Goal: Transaction & Acquisition: Purchase product/service

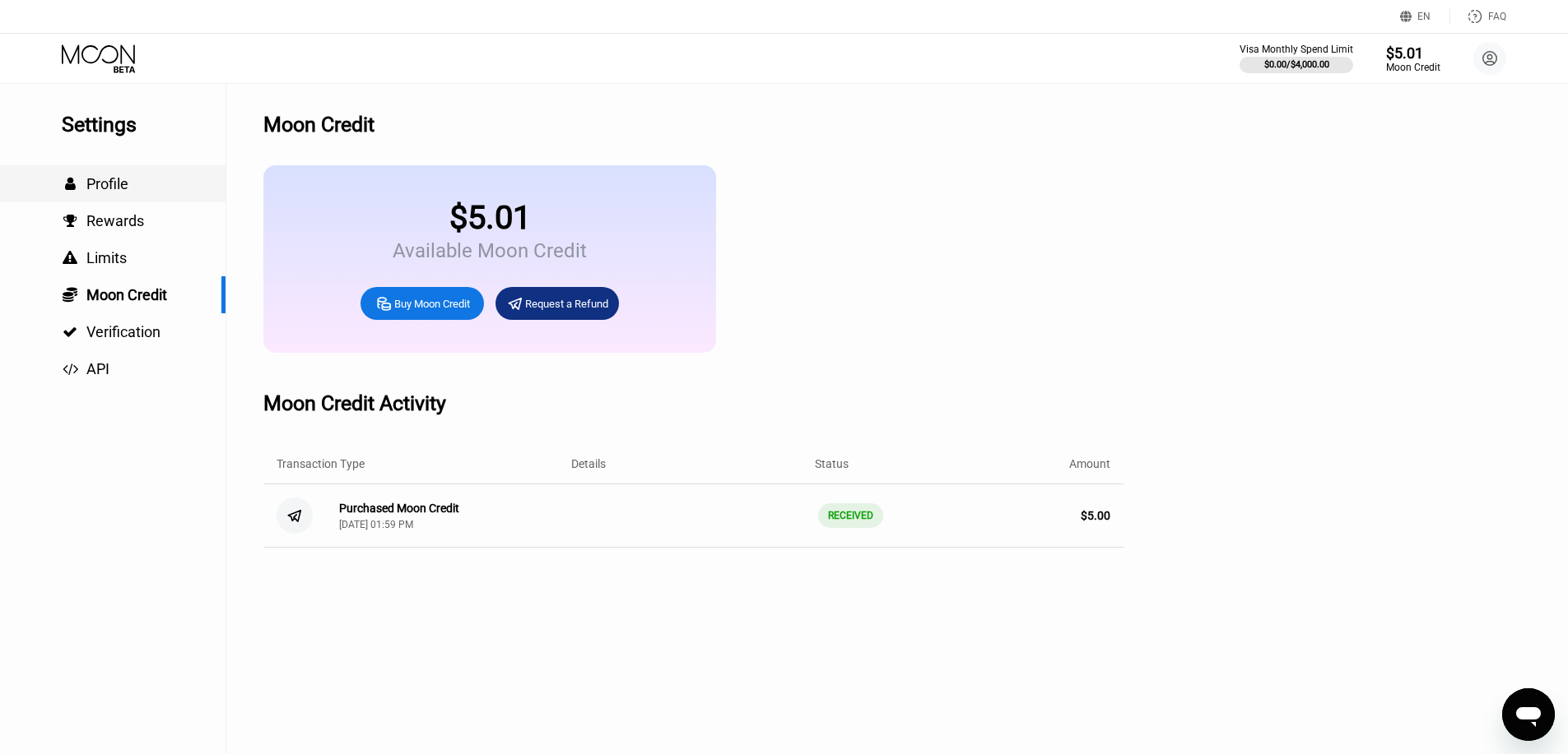
click at [135, 193] on div " Profile" at bounding box center [112, 184] width 225 height 17
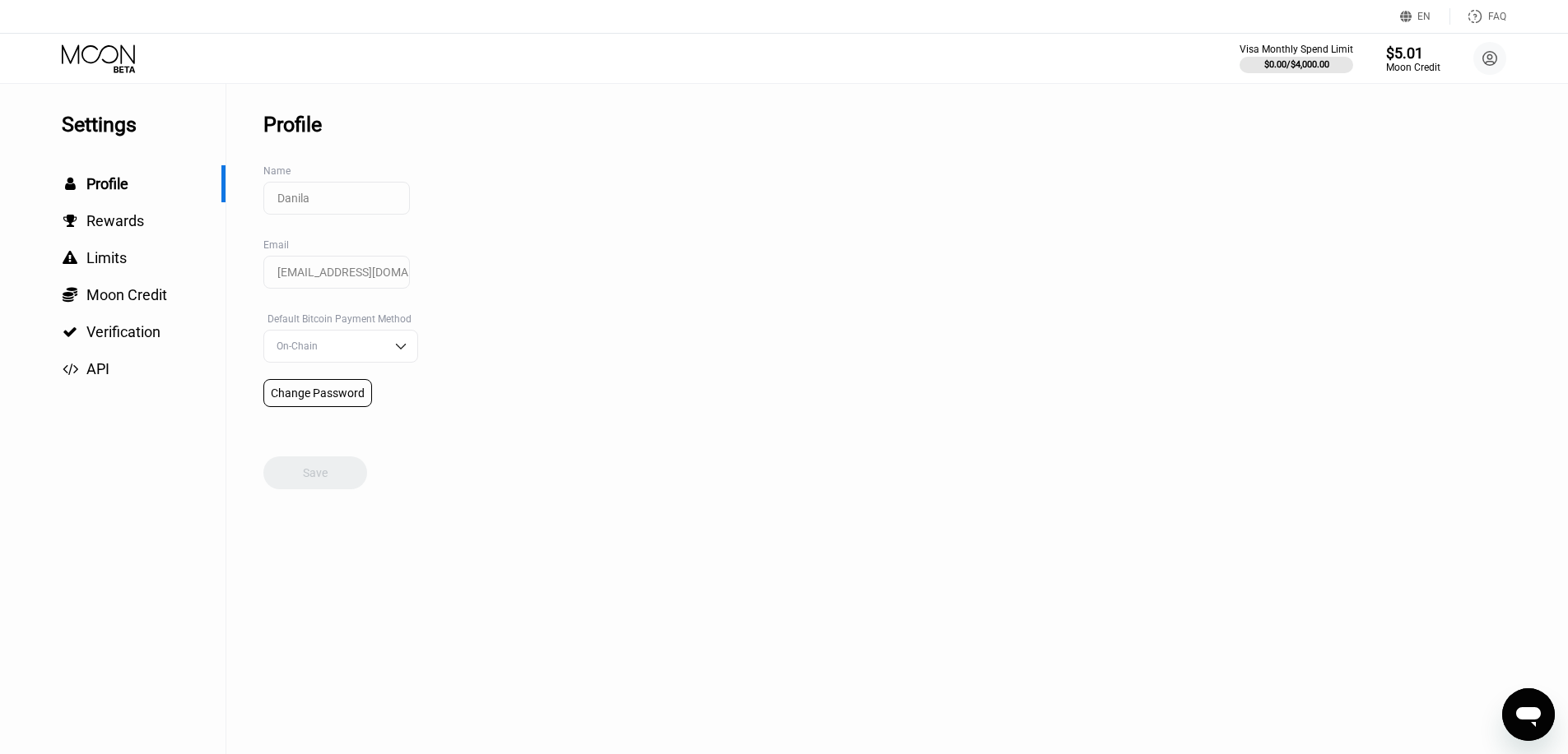
click at [103, 46] on icon at bounding box center [100, 58] width 77 height 29
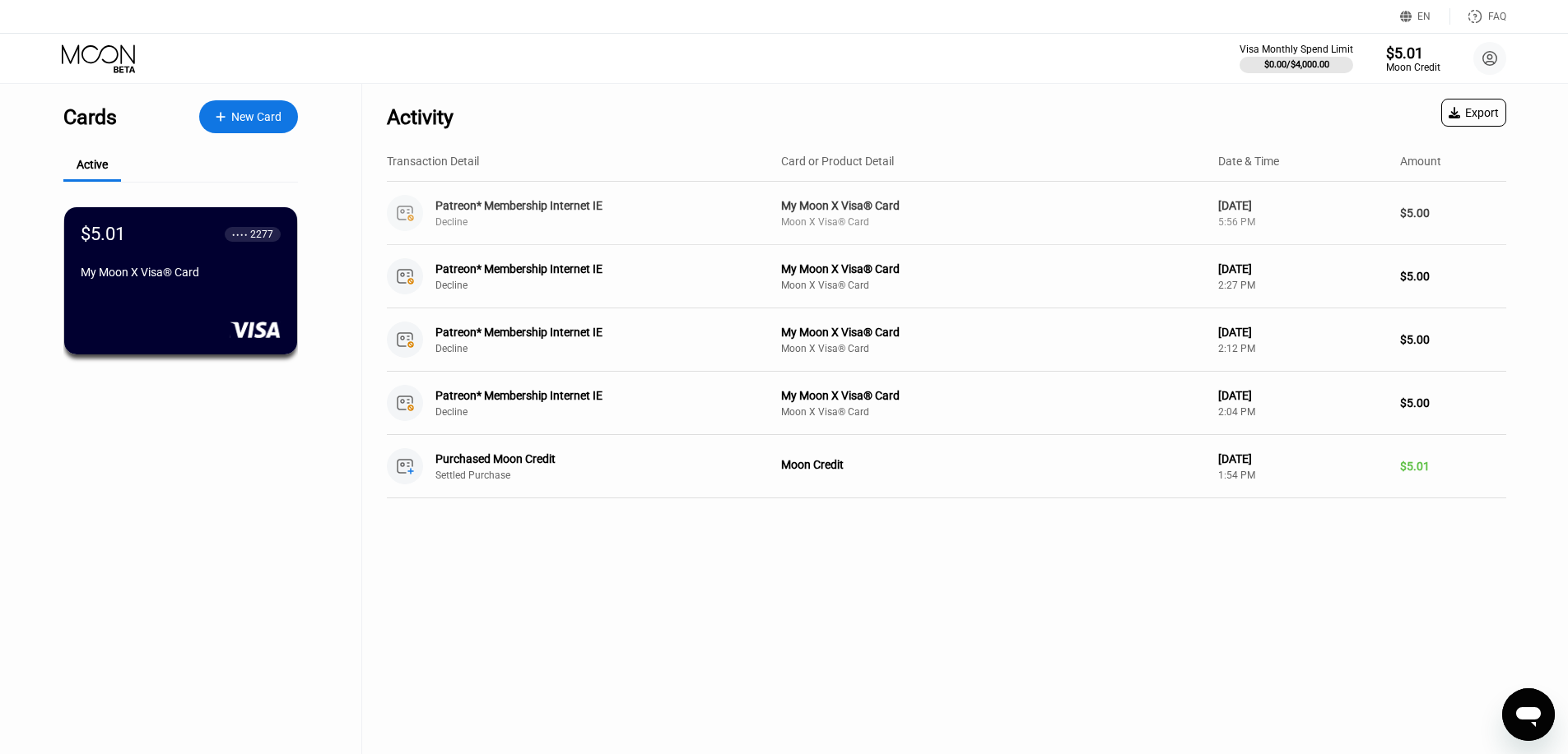
click at [462, 211] on div "Patreon* Membership Internet IE" at bounding box center [595, 205] width 319 height 13
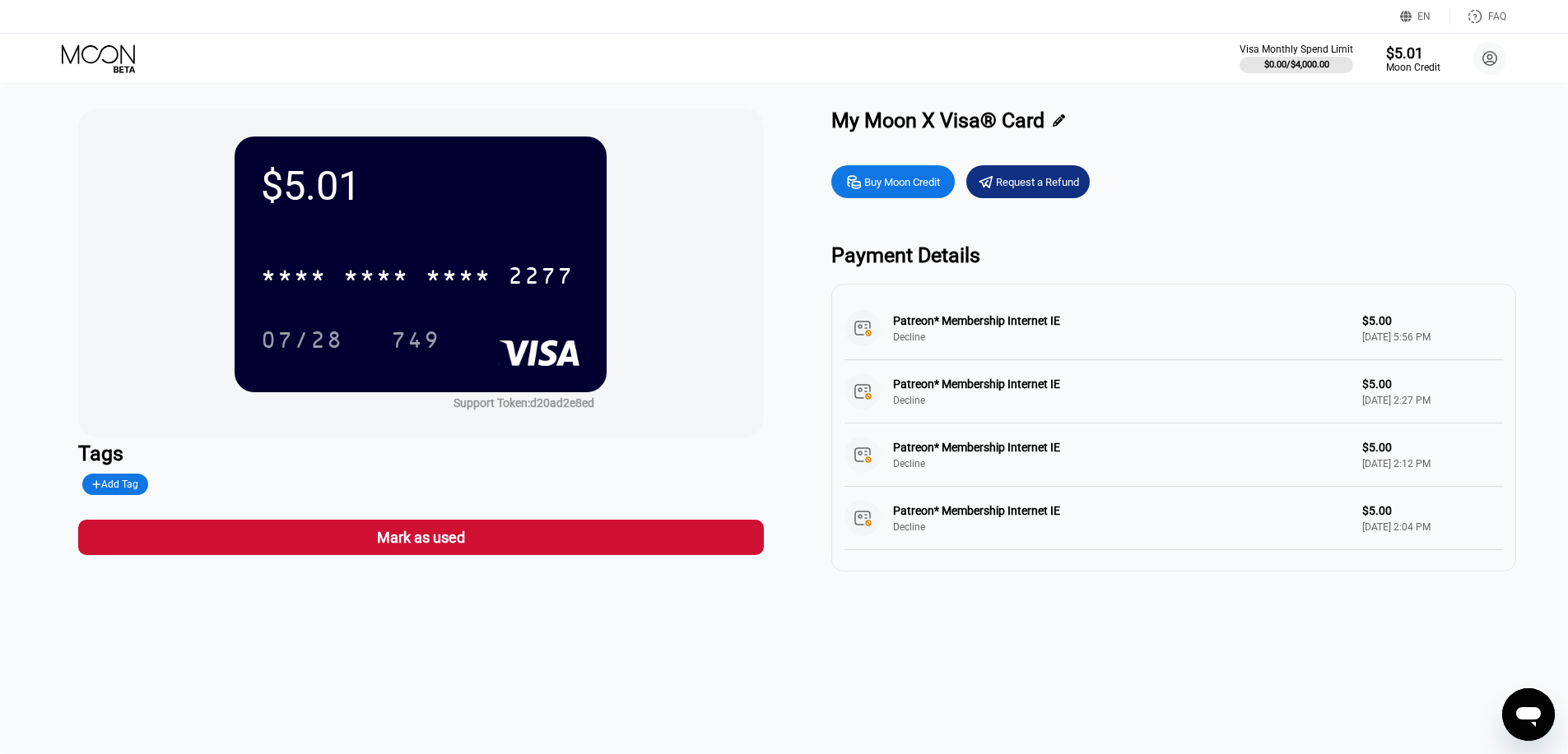
click at [931, 324] on div "Patreon* Membership Internet IE Decline $5.00 Aug 22, 2025 5:56 PM" at bounding box center [1173, 328] width 658 height 63
click at [891, 190] on div "Buy Moon Credit" at bounding box center [902, 182] width 76 height 14
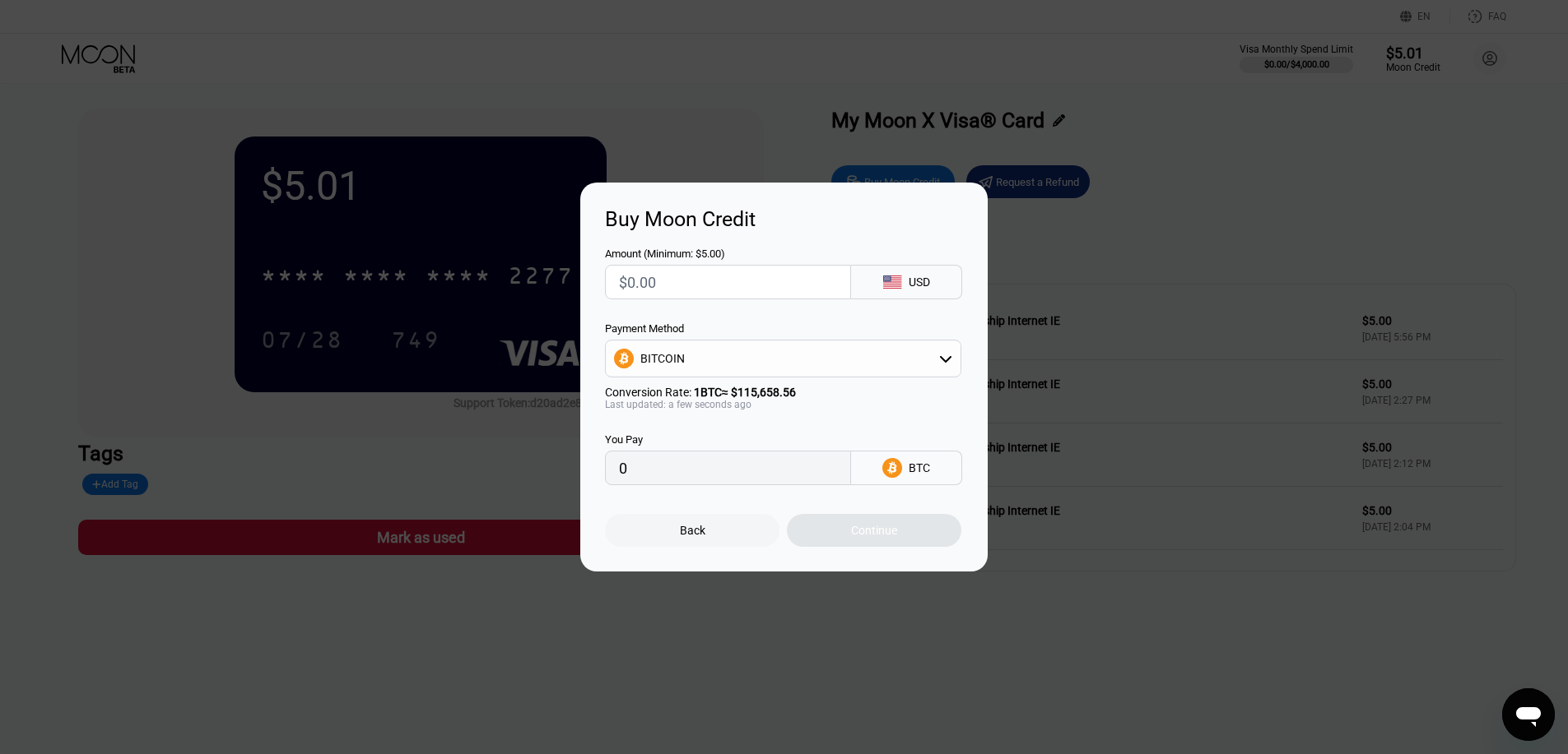
drag, startPoint x: 797, startPoint y: 293, endPoint x: 591, endPoint y: 289, distance: 206.0
click at [590, 289] on div "Buy Moon Credit Amount (Minimum: $5.00) USD Payment Method BITCOIN Conversion R…" at bounding box center [784, 377] width 408 height 389
type input "$5"
type input "0.00004324"
type input "$5"
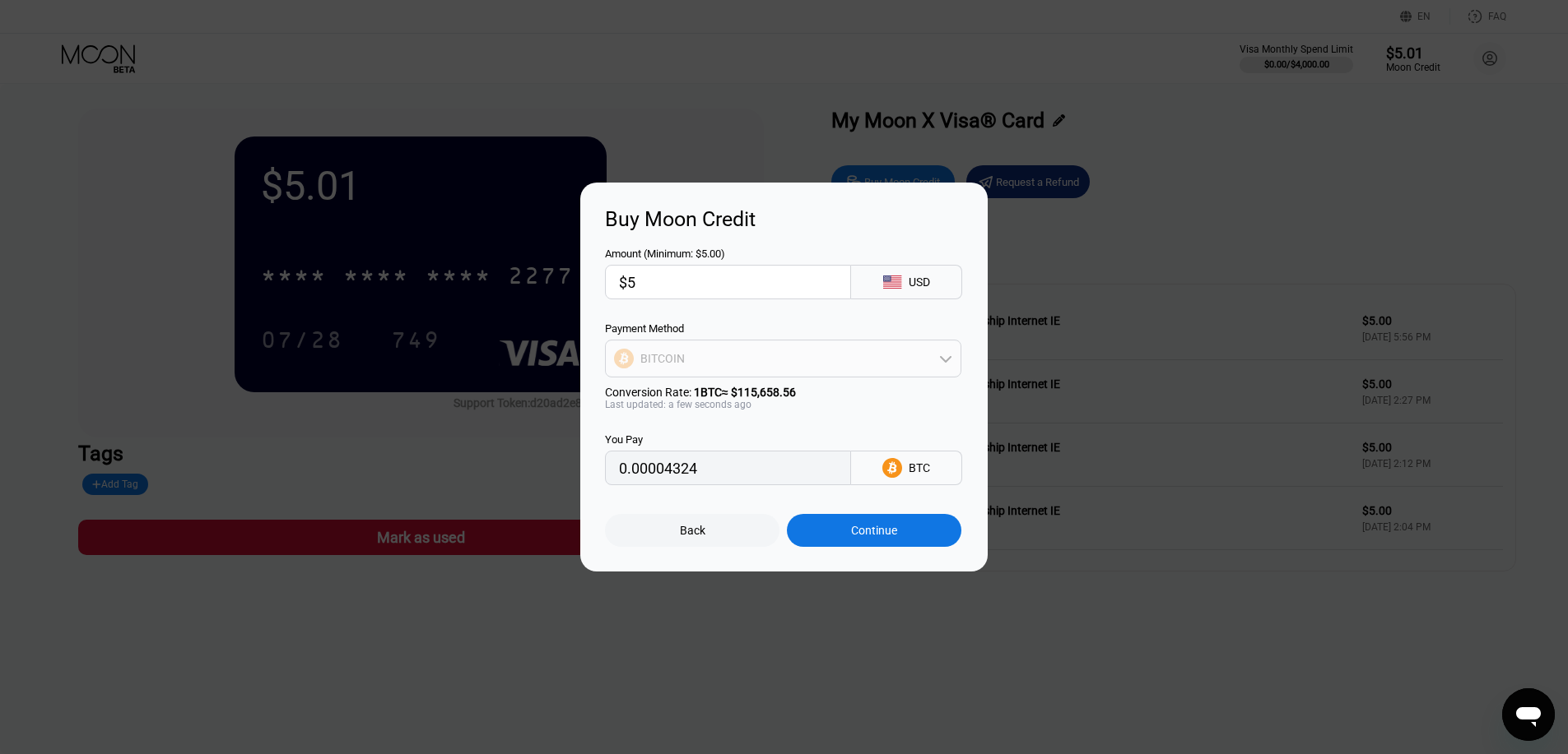
click at [774, 352] on div "BITCOIN" at bounding box center [783, 359] width 354 height 33
click at [715, 431] on div "USDT on TRON" at bounding box center [783, 441] width 347 height 33
type input "5.05"
click at [783, 436] on div "You Pay 5.05 USDT TRC-20" at bounding box center [784, 448] width 358 height 75
click at [860, 530] on div "Continue" at bounding box center [873, 530] width 46 height 13
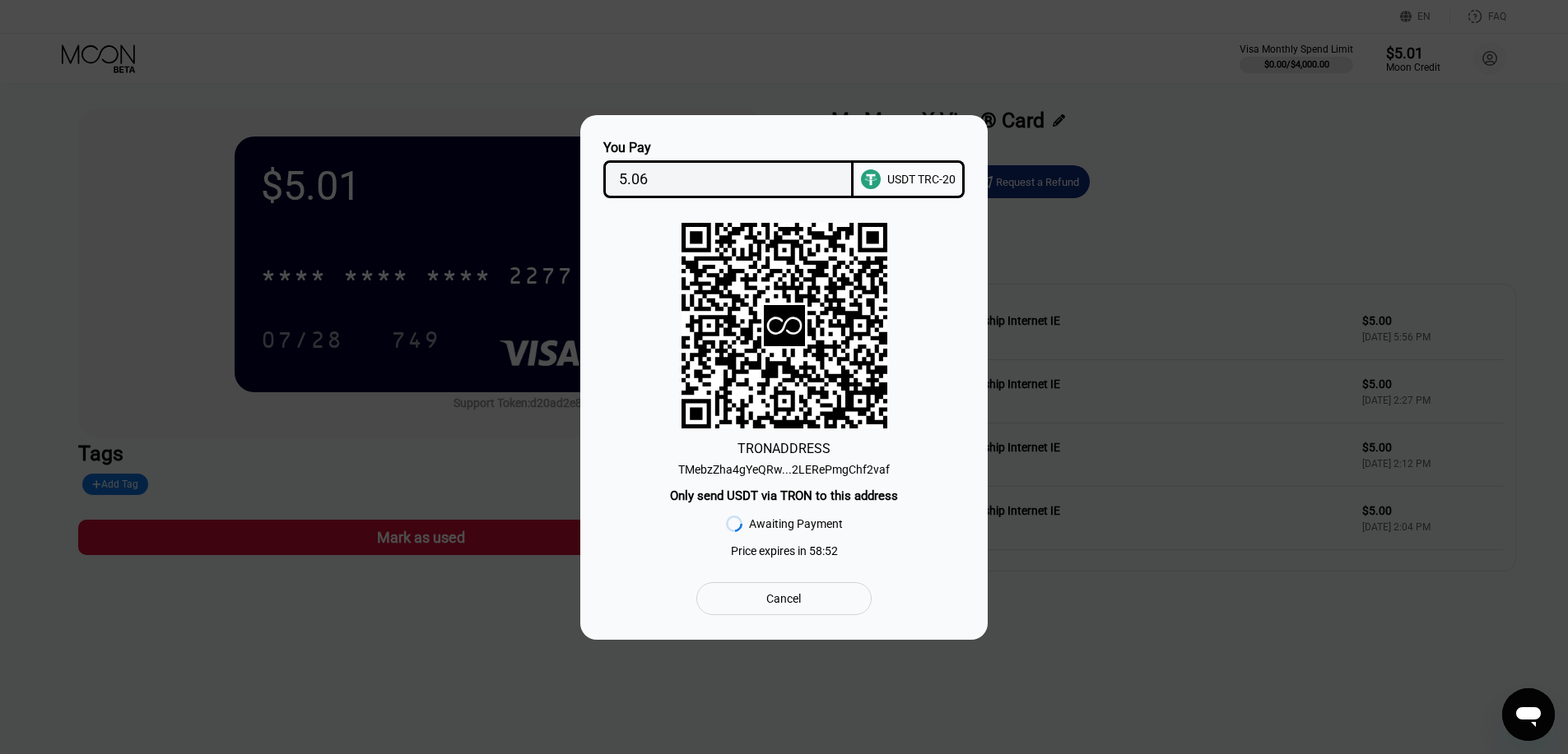
click at [796, 464] on div "TMebzZha4gYeQRw...2LERePmgChf2vaf" at bounding box center [784, 470] width 211 height 13
click at [774, 178] on input "5.06" at bounding box center [729, 180] width 220 height 33
click at [680, 224] on div "TRON ADDRESS TMebzZha4gYeQRw...2LERePmgChf2vaf Only send USDT via TRON to this …" at bounding box center [784, 394] width 358 height 343
click at [795, 468] on div "TMebzZha4gYeQRw...2LERePmgChf2vaf" at bounding box center [784, 470] width 211 height 13
click at [1541, 707] on icon "Открыть окно обмена сообщениями" at bounding box center [1528, 715] width 30 height 30
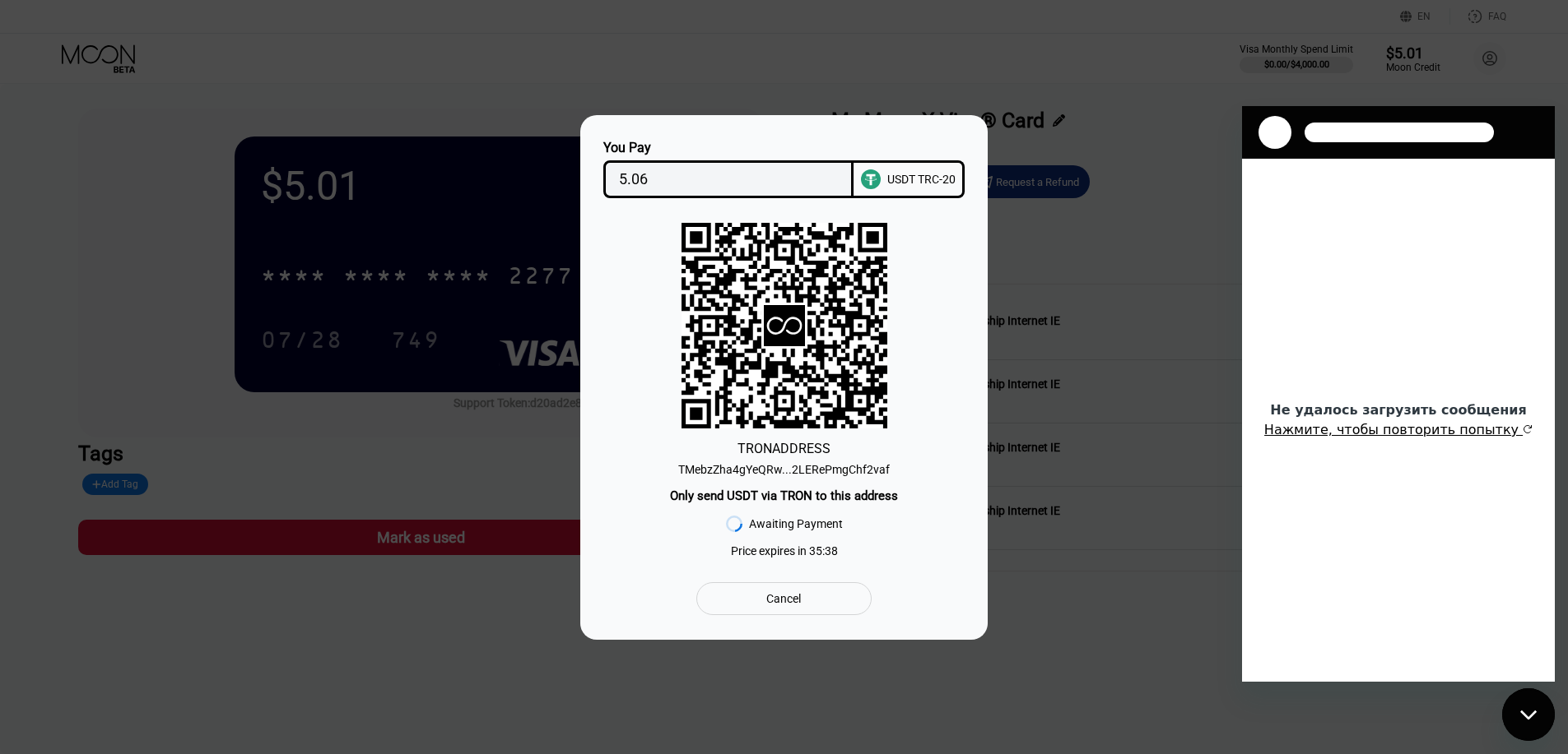
click at [1349, 434] on button "Нажмите, чтобы повторить попытку" at bounding box center [1398, 431] width 269 height 17
click at [1399, 498] on div "Не удалось загрузить сообщения Нажмите, чтобы повторить попытку" at bounding box center [1398, 420] width 313 height 523
click at [1404, 426] on button "Нажмите, чтобы повторить попытку" at bounding box center [1398, 431] width 269 height 17
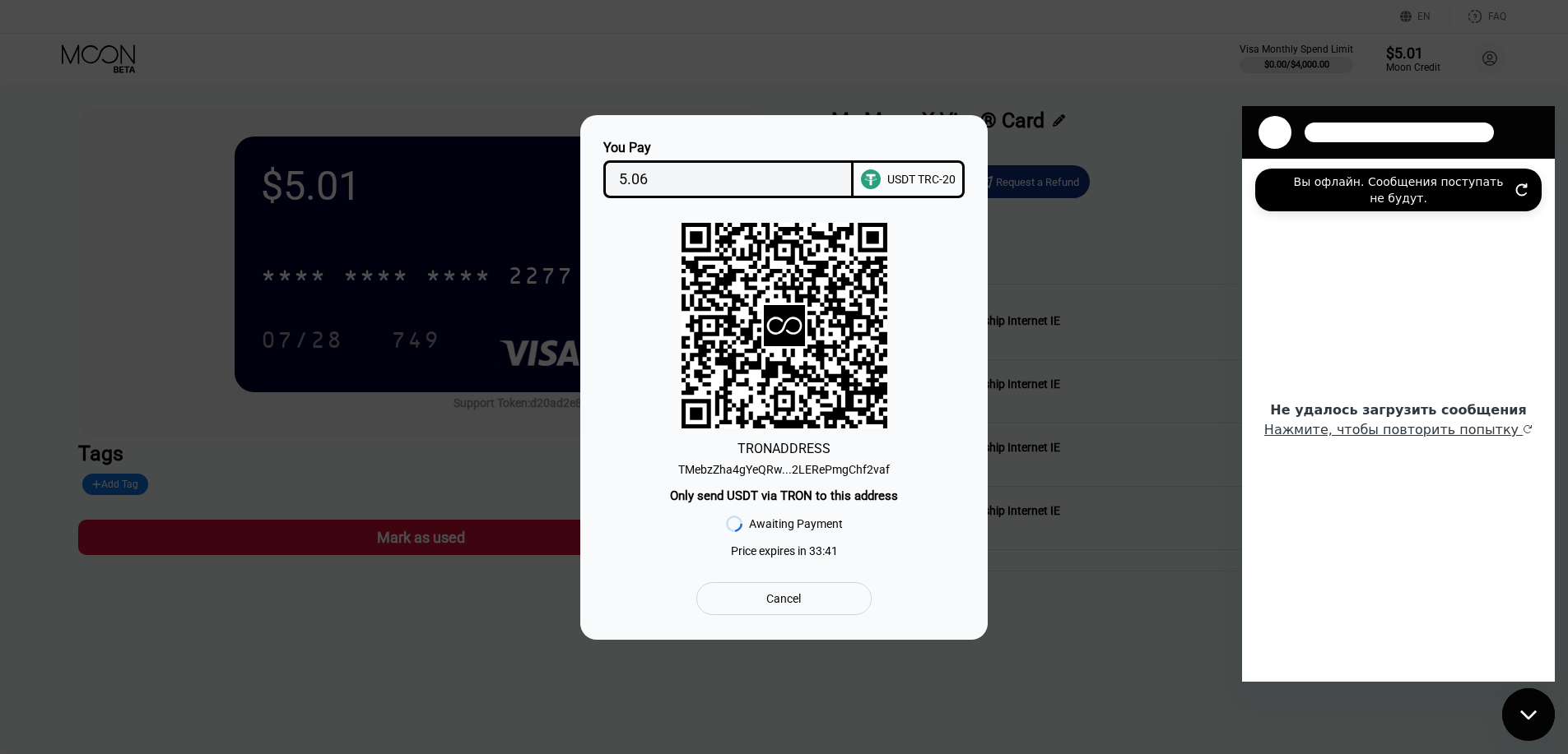
click at [1523, 187] on icon "Обновить подключение" at bounding box center [1521, 190] width 10 height 12
click at [1524, 197] on div "Вы офлайн. Сообщения поступать не будут." at bounding box center [1398, 190] width 286 height 42
click at [1516, 185] on icon "Обновить подключение" at bounding box center [1521, 190] width 13 height 13
click at [1056, 368] on div "You Pay 5.06 USDT TRC-20 TRON ADDRESS TMebzZha4gYeQRw...2LERePmgChf2vaf Only se…" at bounding box center [784, 377] width 1568 height 525
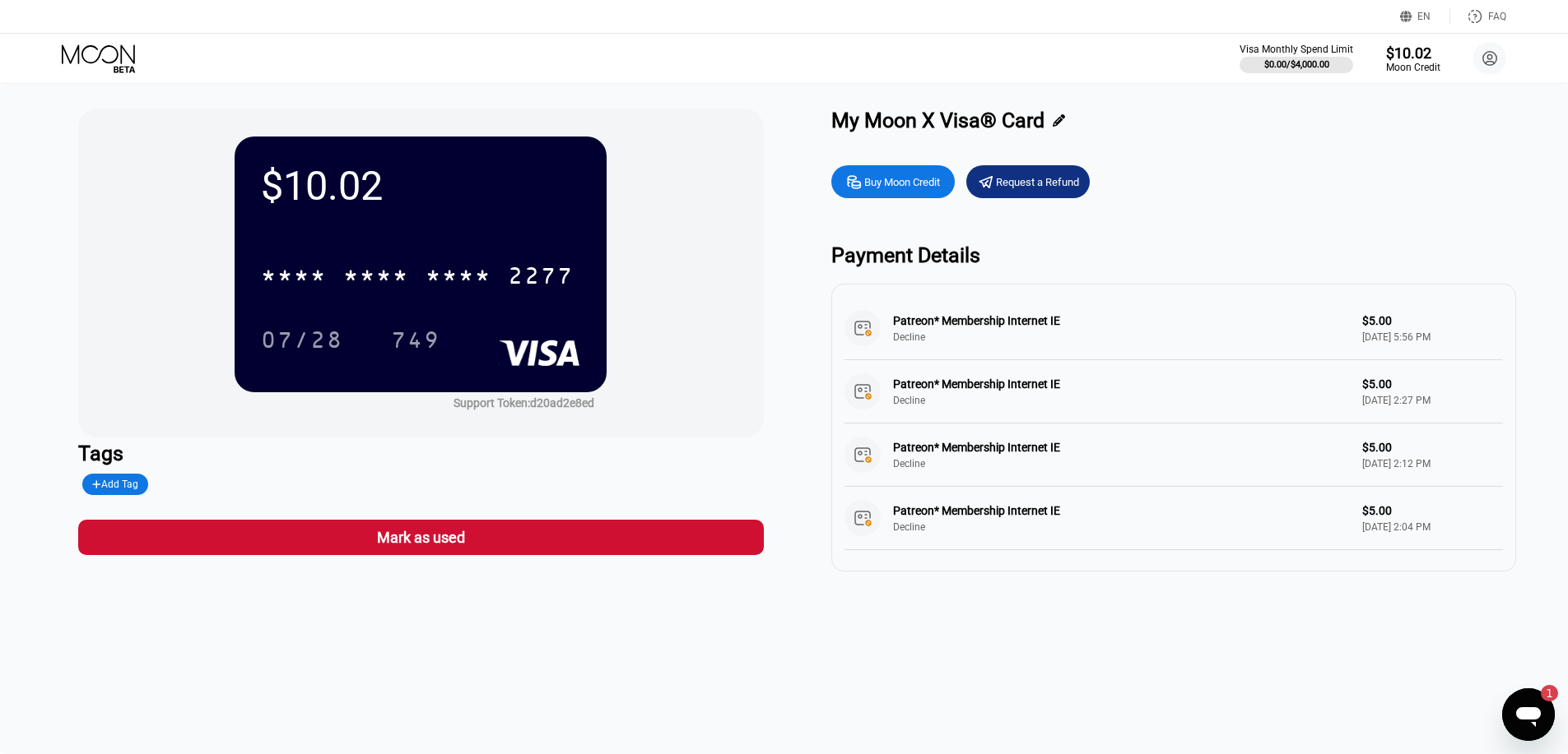
type textarea "x"
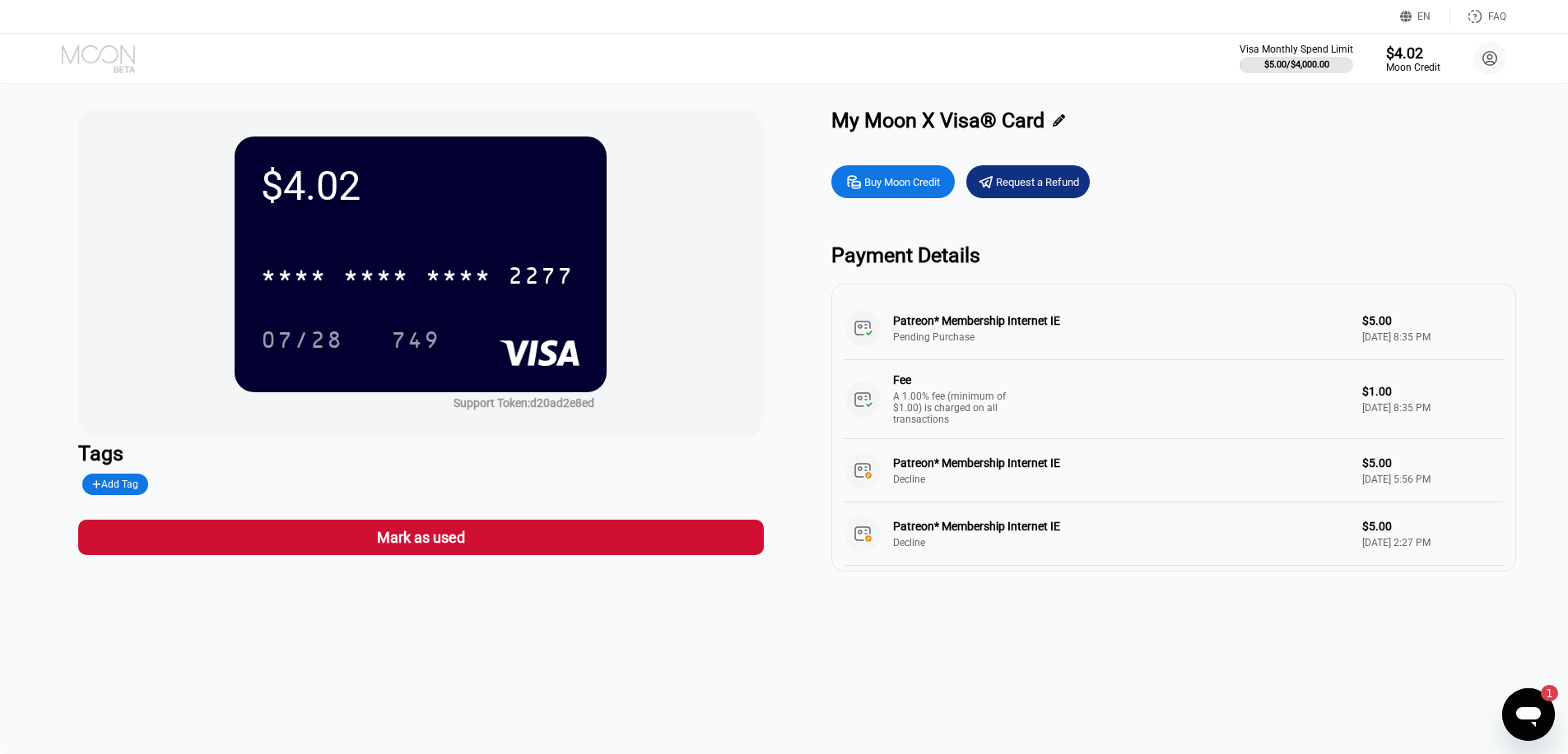
click at [98, 66] on icon at bounding box center [100, 58] width 77 height 29
